Goal: Obtain resource: Download file/media

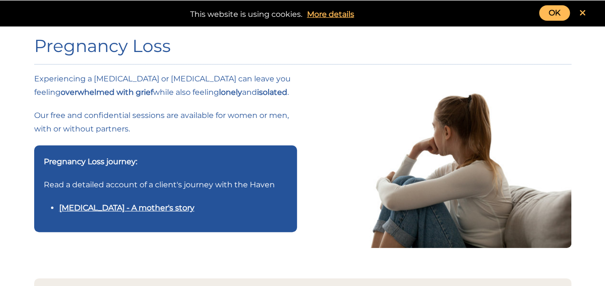
click at [559, 13] on link "OK" at bounding box center [554, 12] width 31 height 15
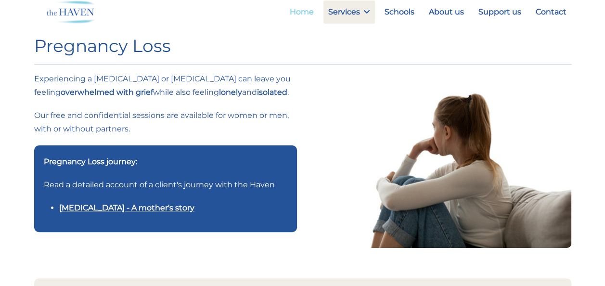
click at [295, 12] on link "Home" at bounding box center [302, 11] width 34 height 23
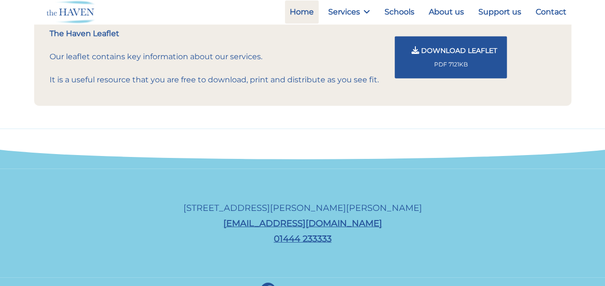
scroll to position [963, 0]
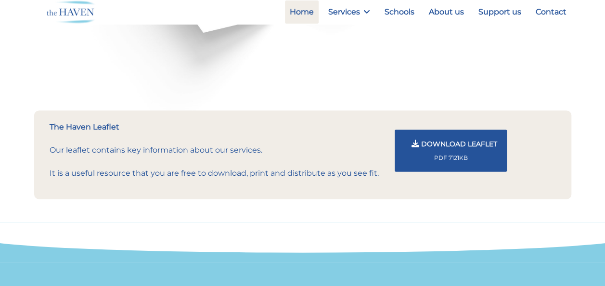
click at [450, 147] on span "Download Leaflet" at bounding box center [459, 144] width 76 height 9
